Goal: Task Accomplishment & Management: Manage account settings

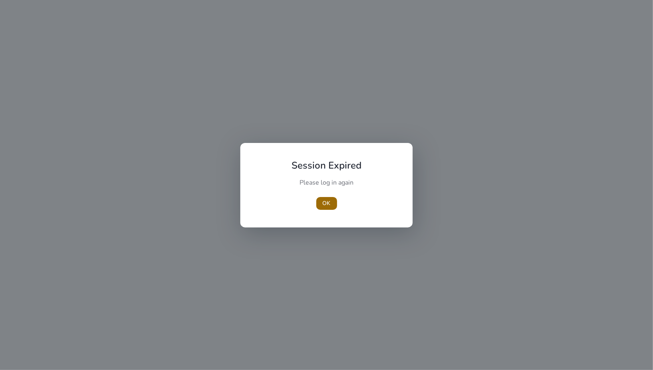
click at [329, 207] on span "OK" at bounding box center [327, 203] width 8 height 8
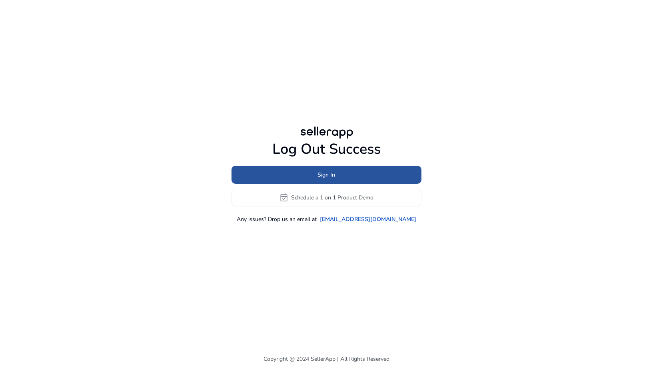
click at [303, 177] on span at bounding box center [327, 174] width 190 height 19
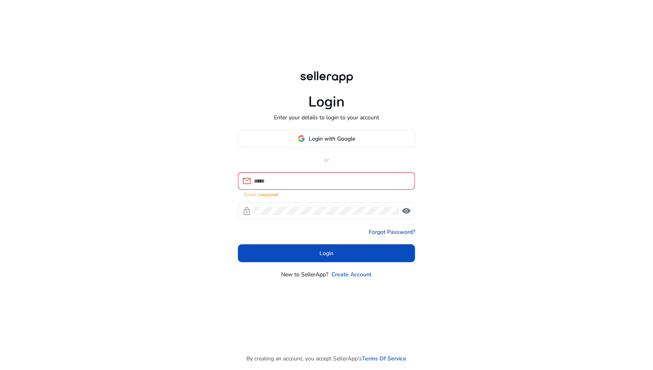
type input "**********"
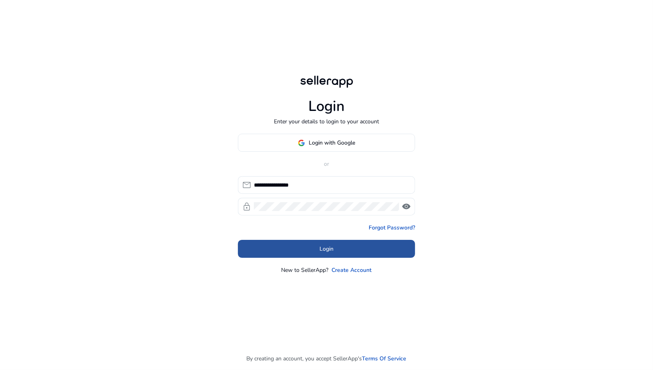
click at [325, 247] on span "Login" at bounding box center [327, 248] width 14 height 8
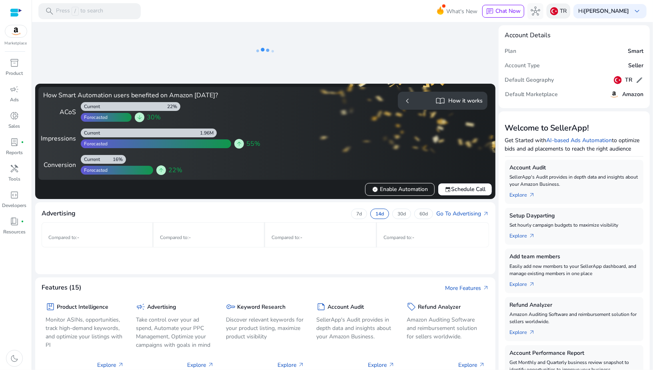
click at [559, 11] on img at bounding box center [555, 11] width 8 height 8
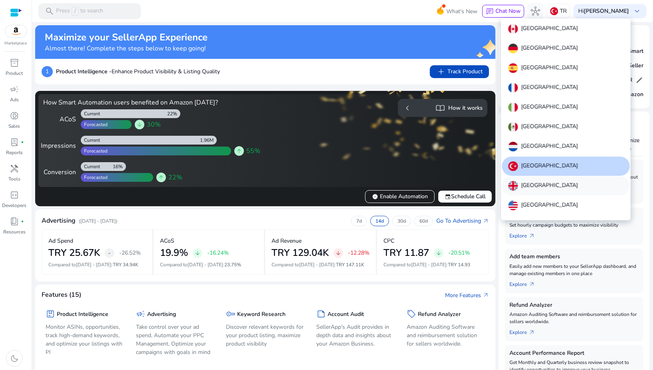
click at [520, 187] on div "[GEOGRAPHIC_DATA]" at bounding box center [544, 186] width 70 height 10
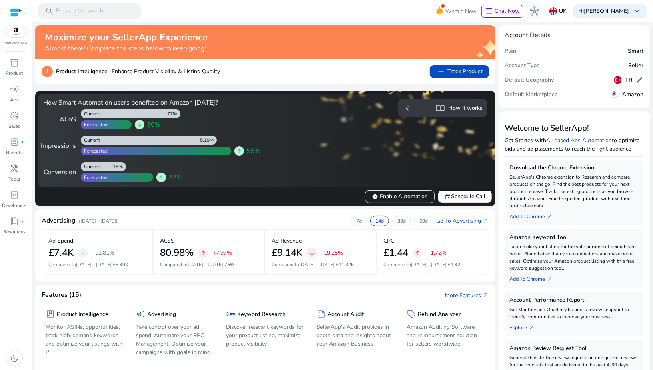
click at [90, 71] on b "Product Intelligence -" at bounding box center [84, 72] width 56 height 8
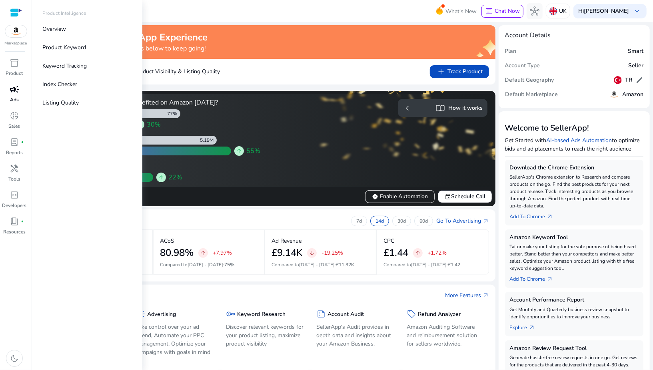
click at [11, 89] on span "campaign" at bounding box center [15, 89] width 10 height 10
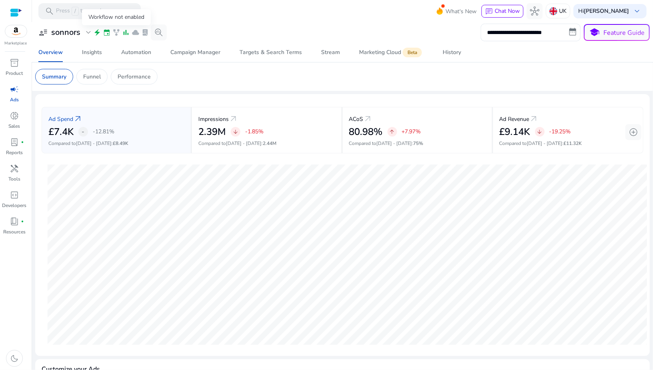
click at [115, 32] on span "family_history" at bounding box center [116, 32] width 8 height 8
click at [130, 56] on span "Automation" at bounding box center [136, 52] width 30 height 19
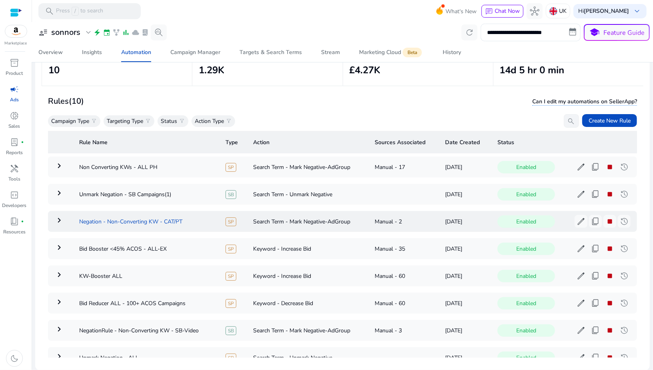
scroll to position [17, 0]
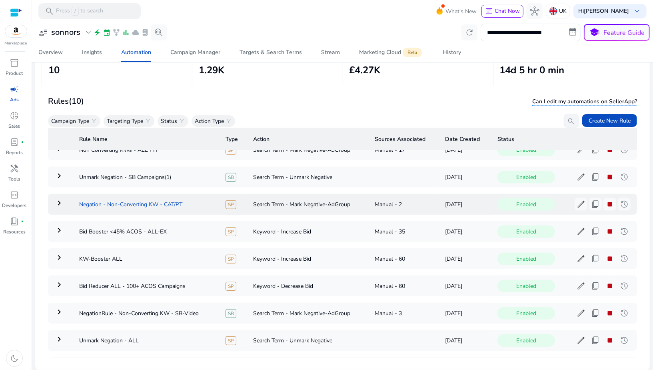
click at [146, 200] on td "Negation - Non-Converting KW - CAT/PT" at bounding box center [146, 204] width 146 height 21
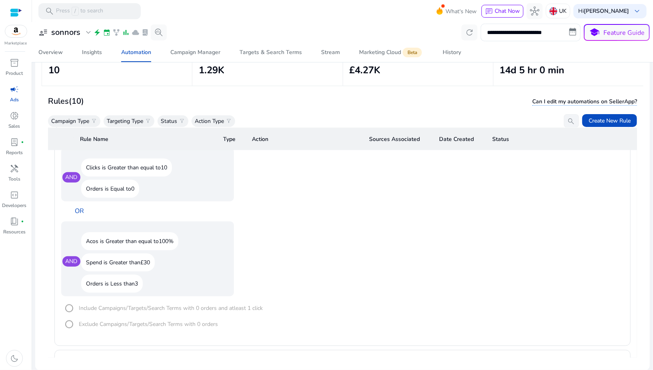
scroll to position [536, 0]
